Goal: Book appointment/travel/reservation

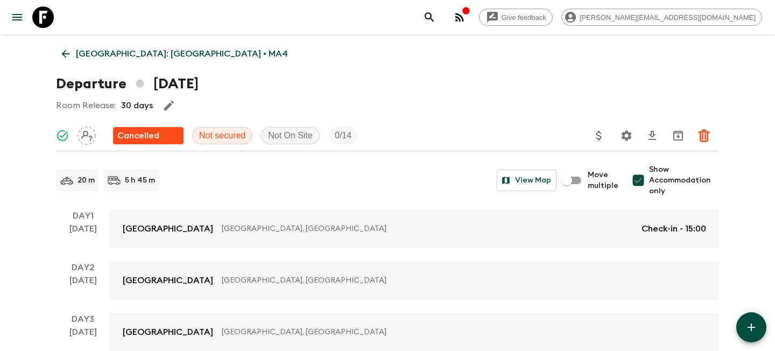
click at [48, 15] on icon at bounding box center [43, 17] width 22 height 22
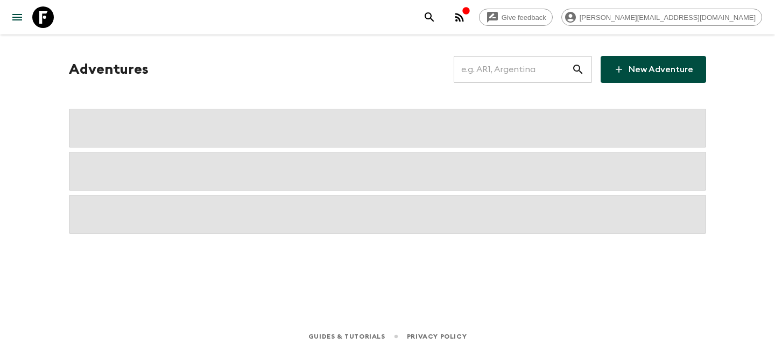
click at [491, 69] on input "text" at bounding box center [513, 69] width 118 height 30
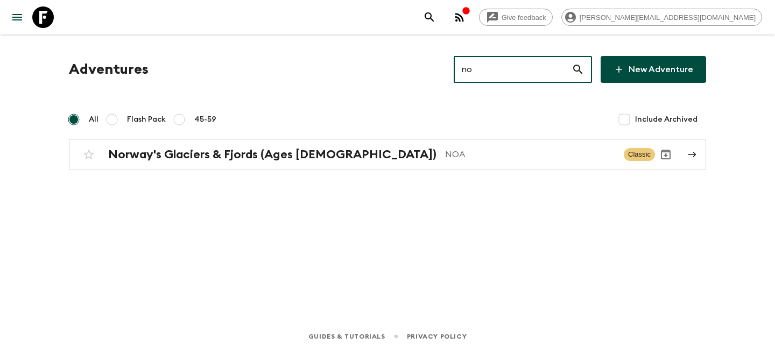
type input "noa"
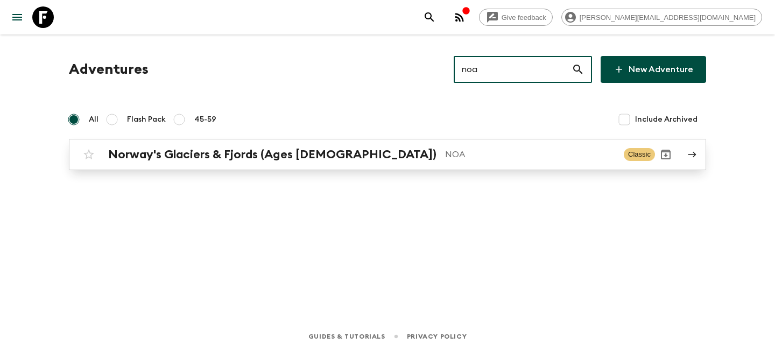
click at [141, 149] on h2 "Norway's Glaciers & Fjords (Ages [DEMOGRAPHIC_DATA])" at bounding box center [272, 154] width 328 height 14
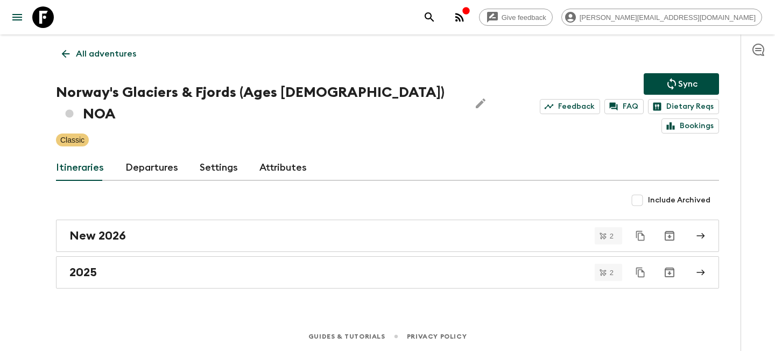
click at [150, 155] on link "Departures" at bounding box center [151, 168] width 53 height 26
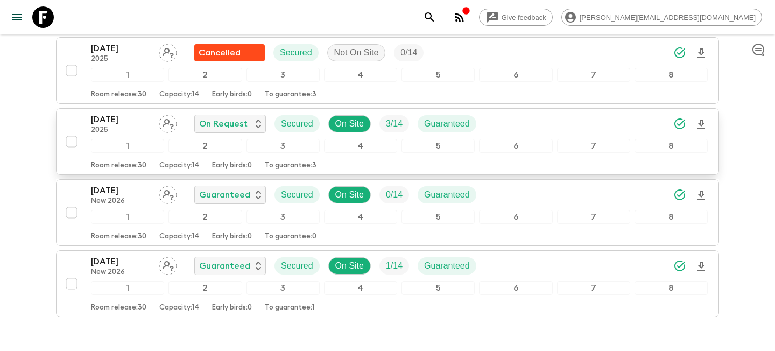
scroll to position [223, 0]
click at [121, 127] on p "2025" at bounding box center [120, 131] width 59 height 9
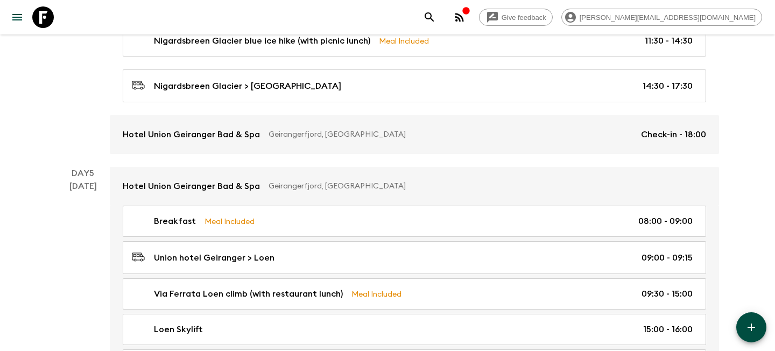
scroll to position [1176, 0]
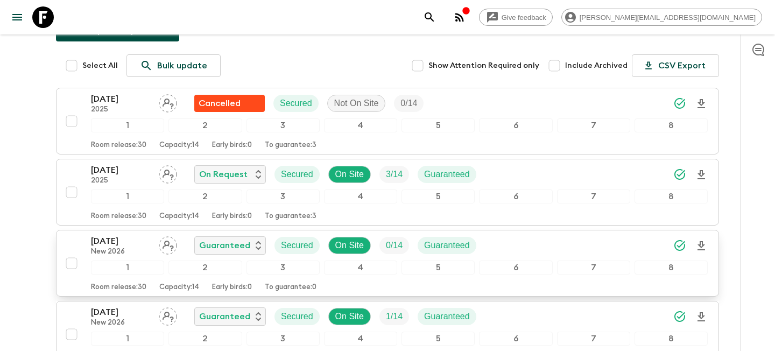
scroll to position [175, 0]
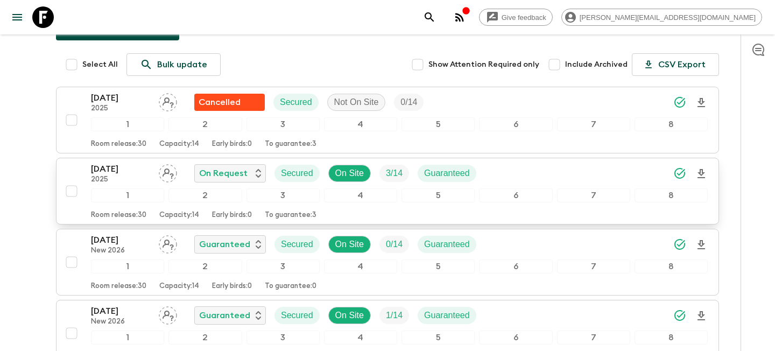
click at [108, 163] on p "[DATE]" at bounding box center [120, 169] width 59 height 13
